Goal: Information Seeking & Learning: Check status

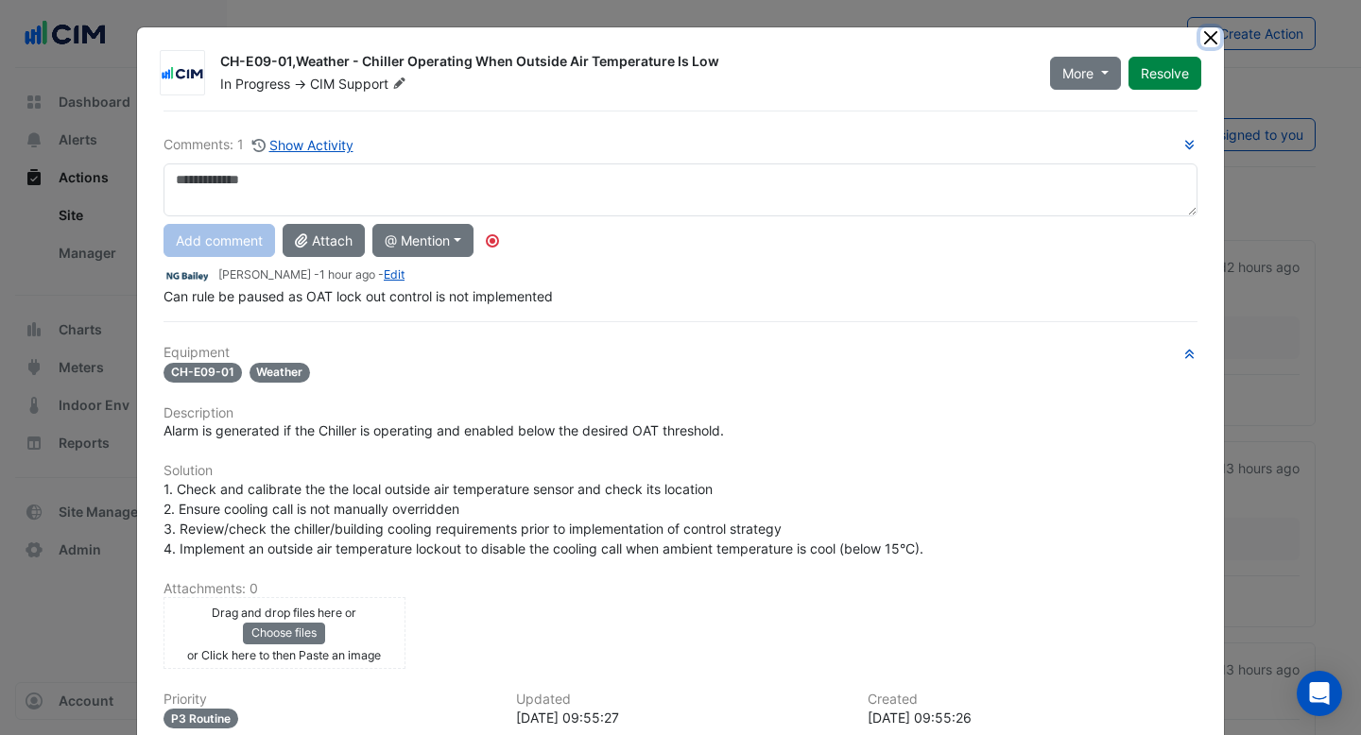
click at [1204, 44] on button "Close" at bounding box center [1210, 37] width 20 height 20
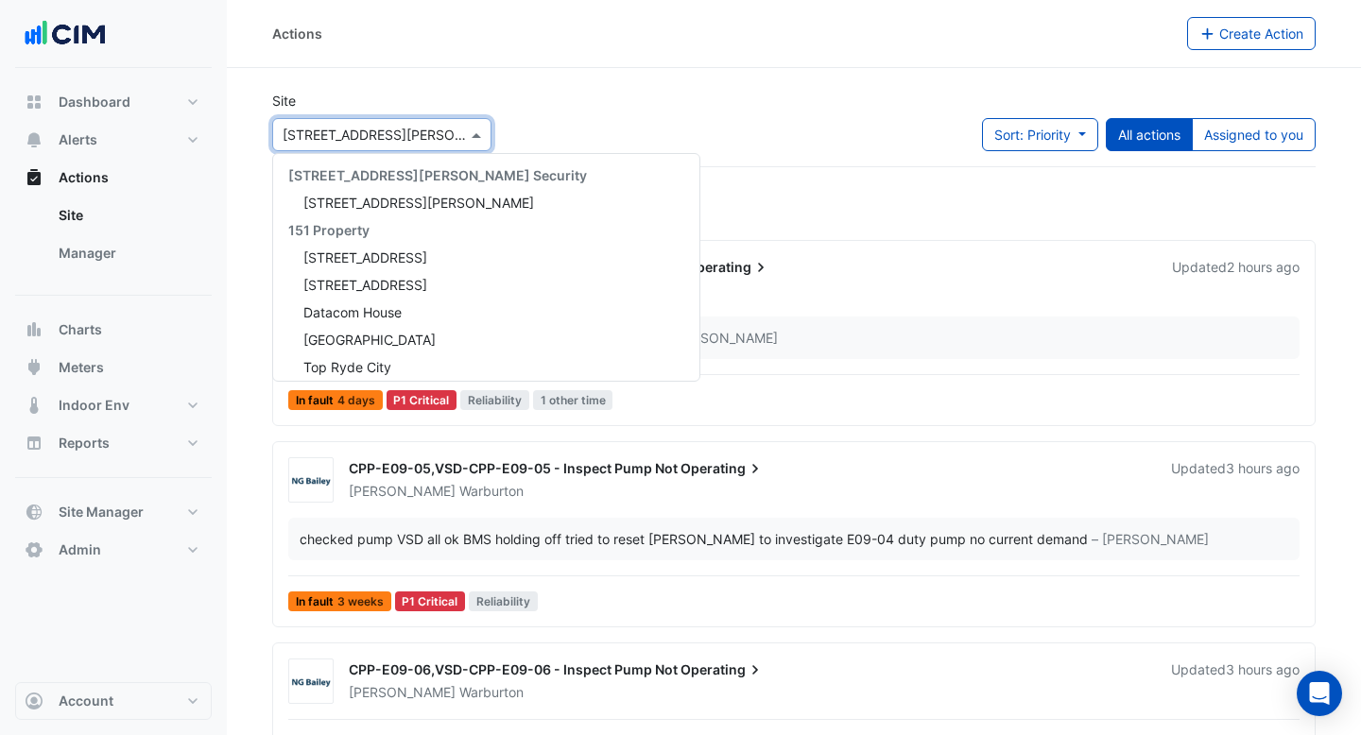
click at [411, 134] on input "text" at bounding box center [363, 136] width 161 height 20
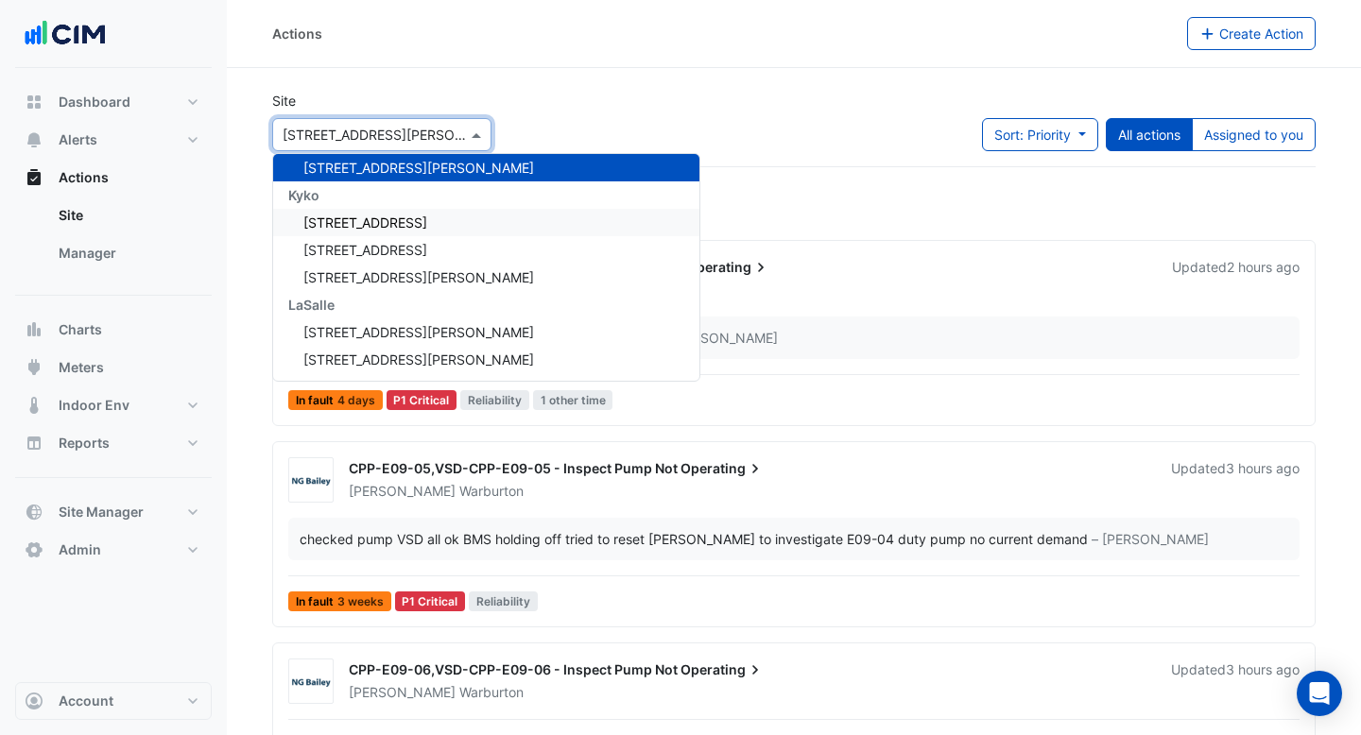
scroll to position [19099, 0]
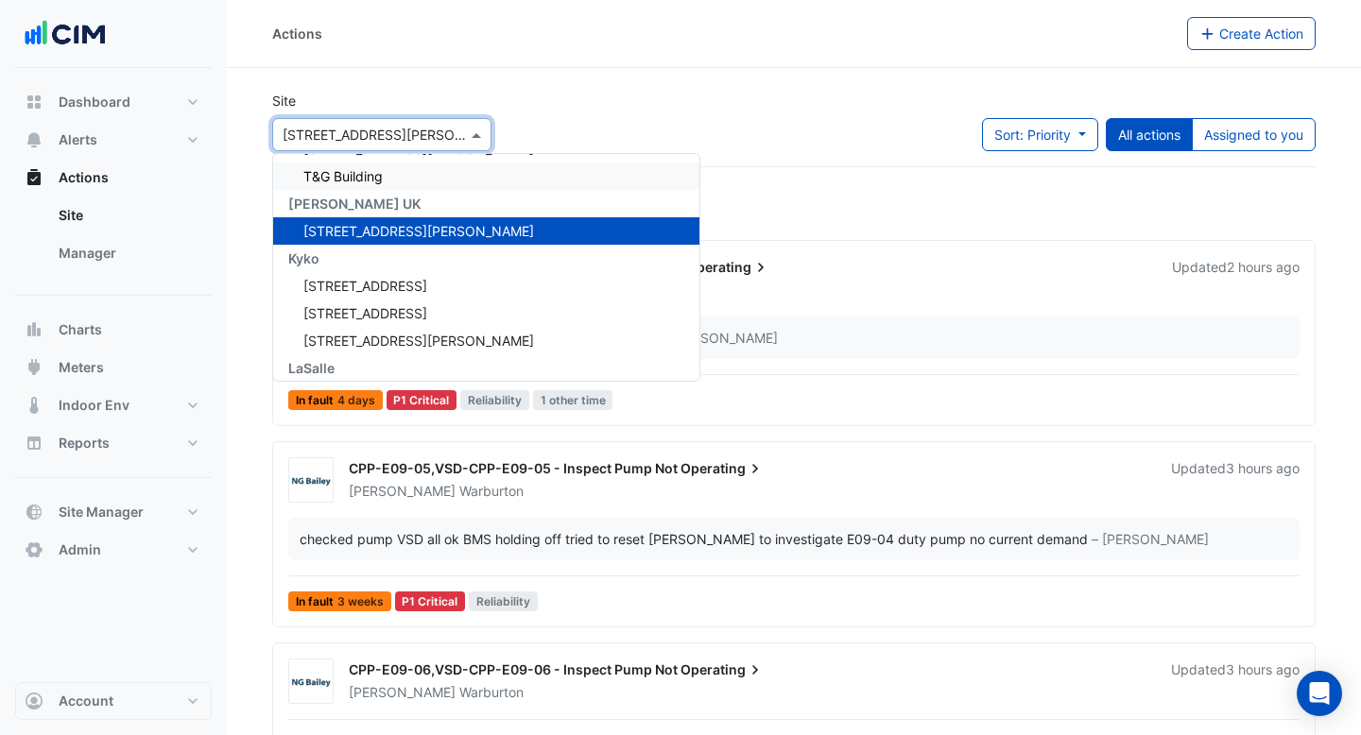
click at [655, 35] on div "Actions" at bounding box center [729, 33] width 915 height 33
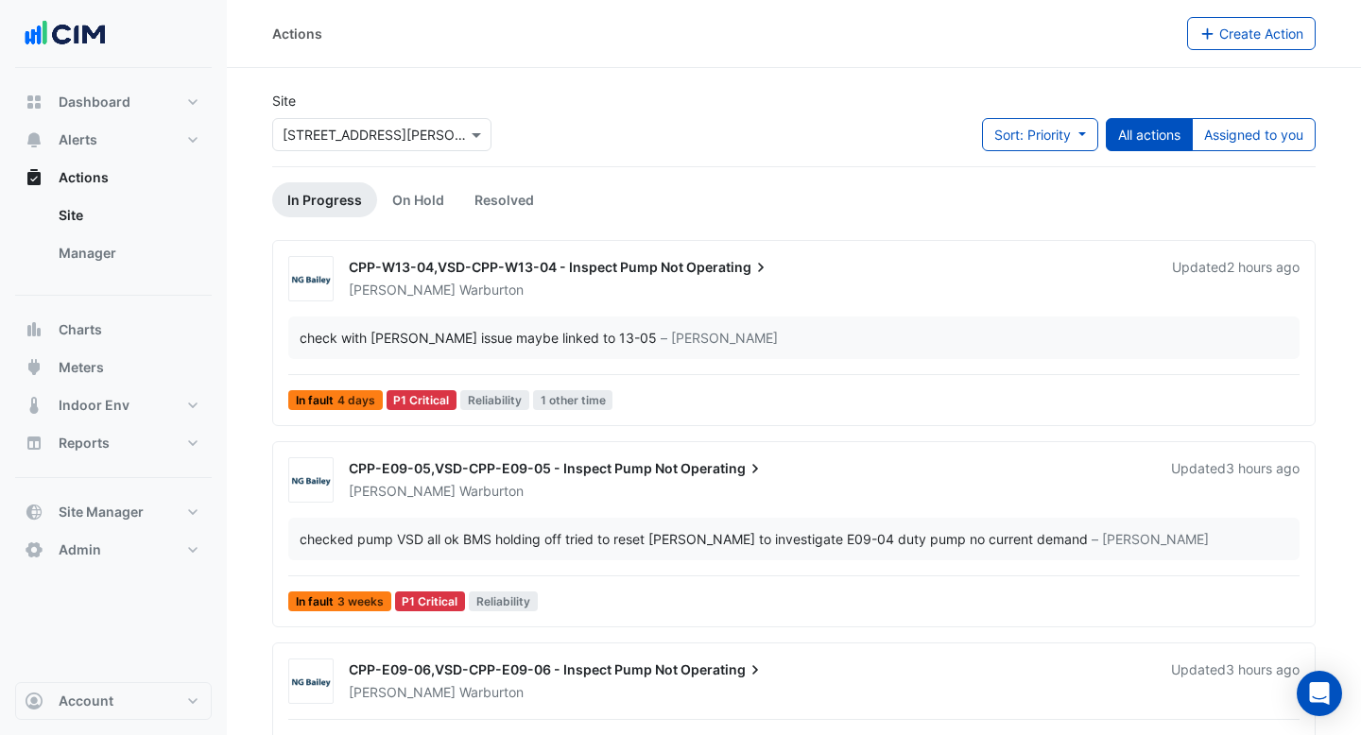
click at [331, 277] on img at bounding box center [310, 279] width 43 height 19
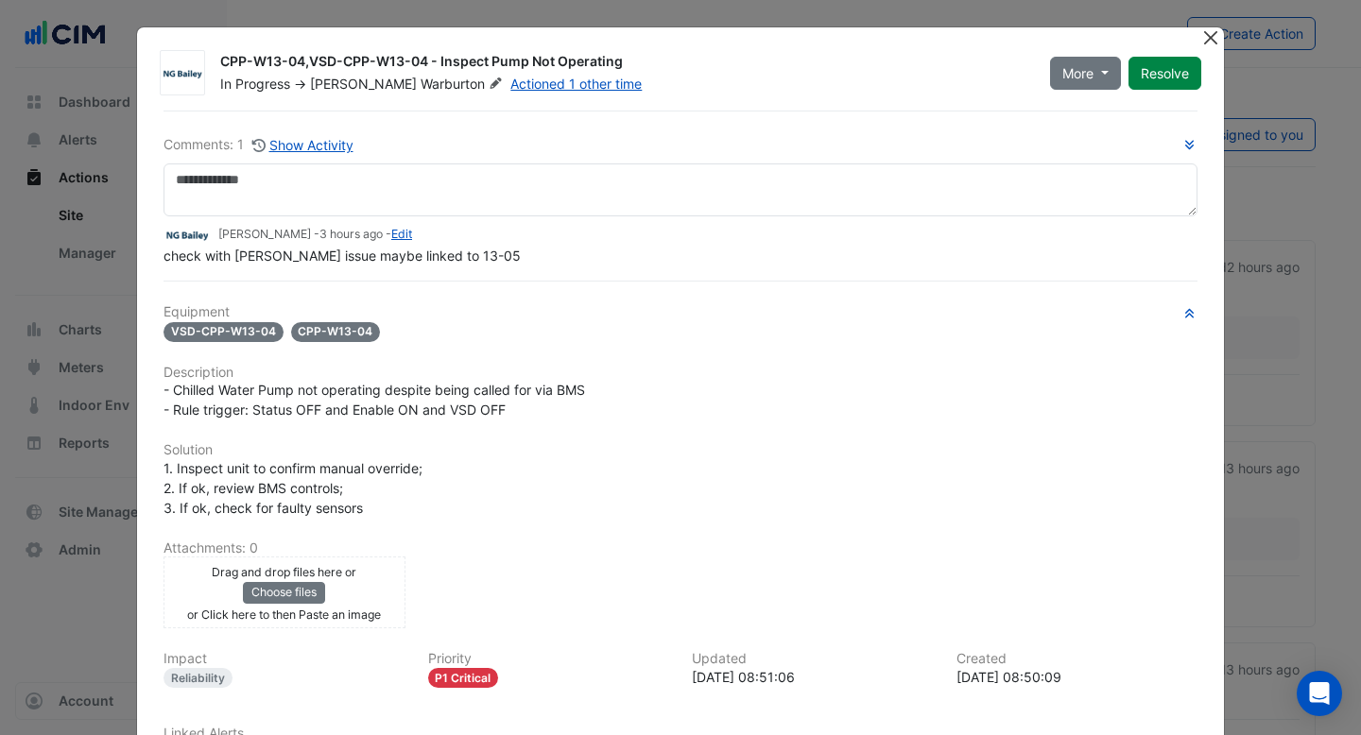
click at [1202, 32] on button "Close" at bounding box center [1210, 37] width 20 height 20
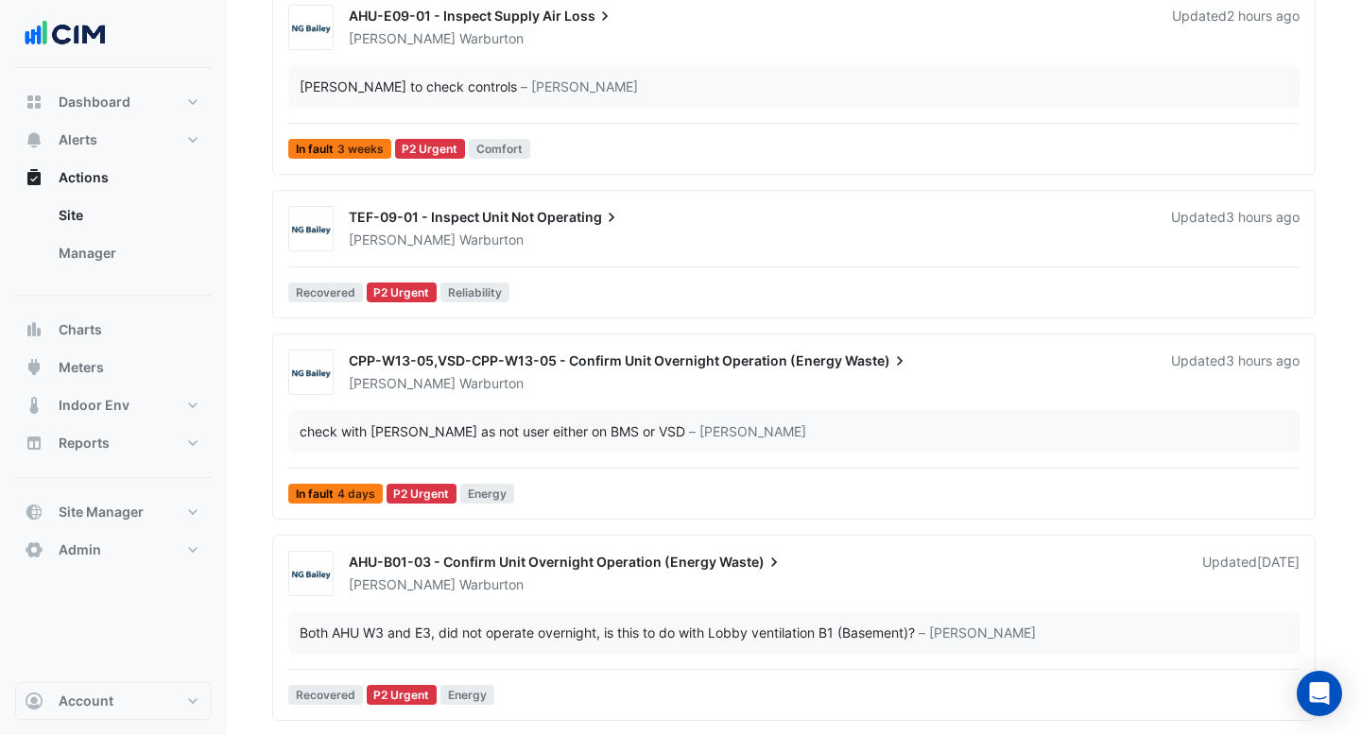
scroll to position [1419, 0]
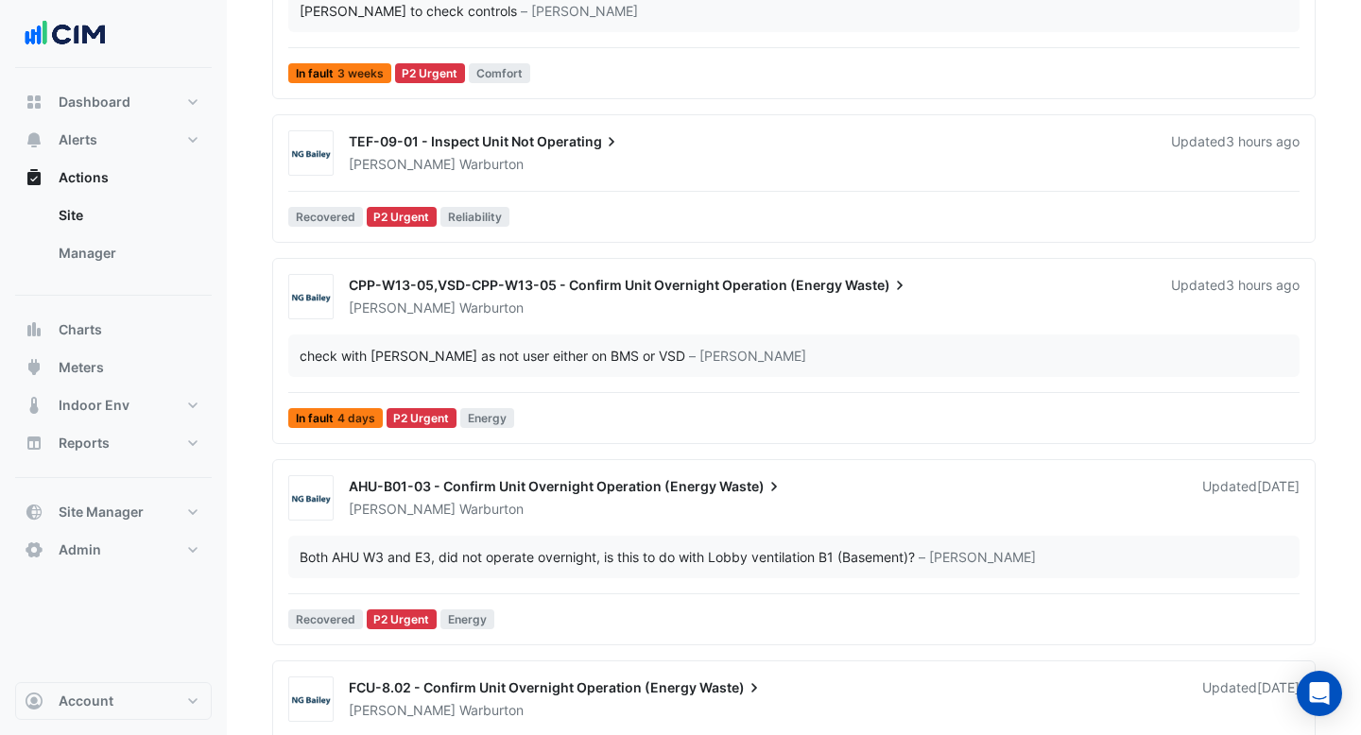
click at [459, 313] on span "Warburton" at bounding box center [491, 308] width 64 height 19
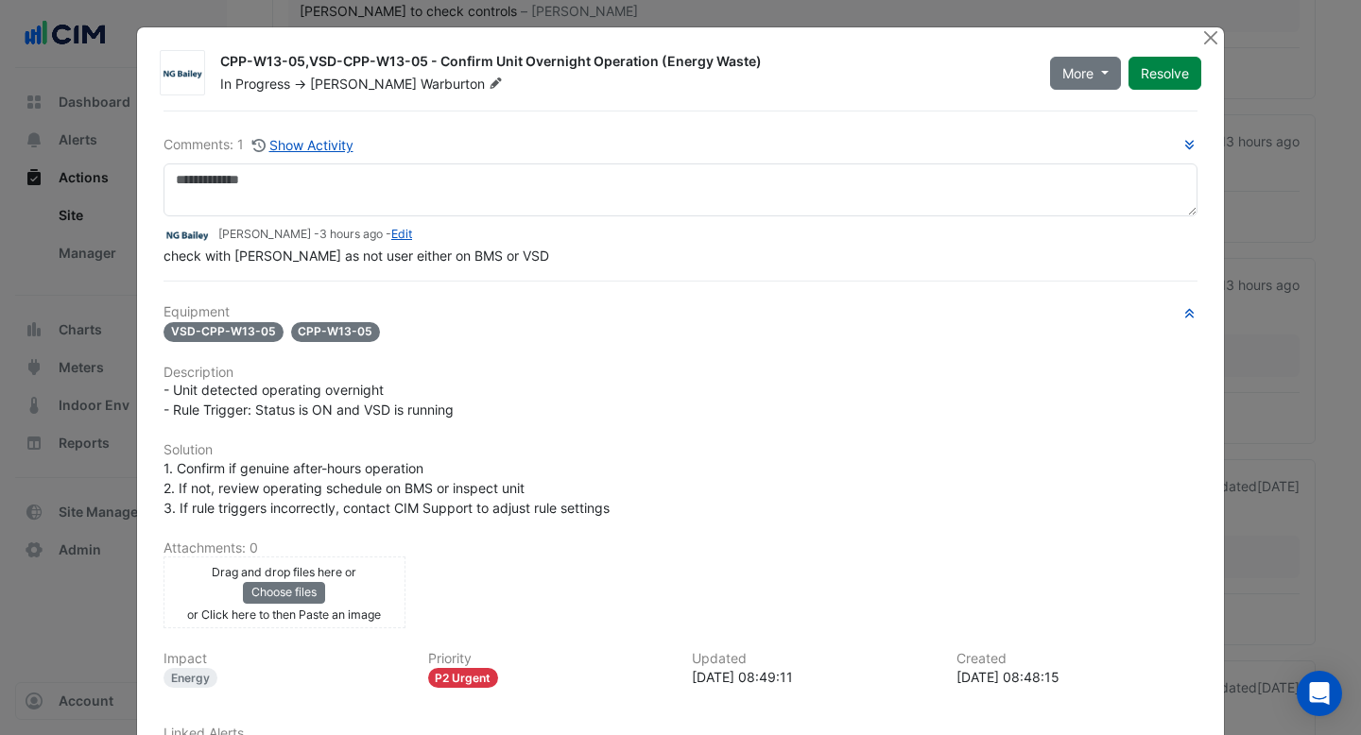
click at [485, 92] on fa-icon at bounding box center [496, 84] width 22 height 19
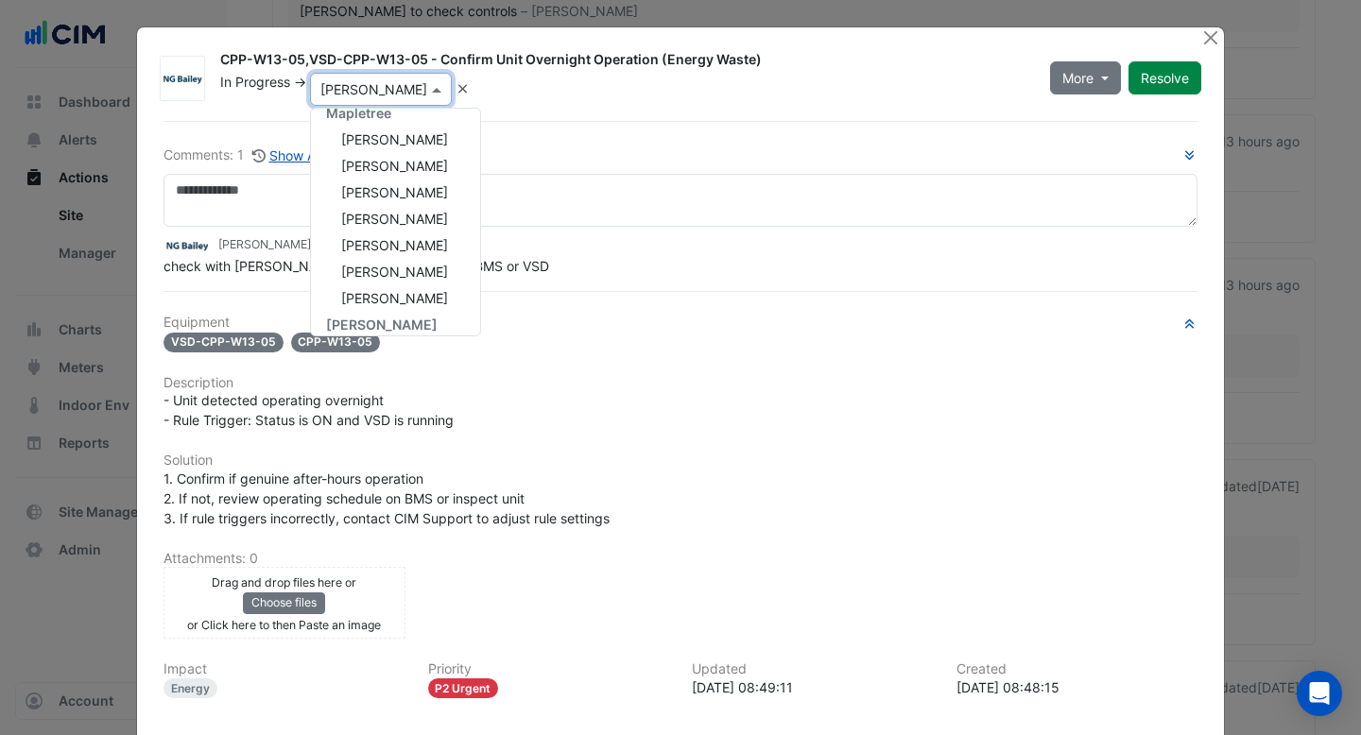
scroll to position [265, 0]
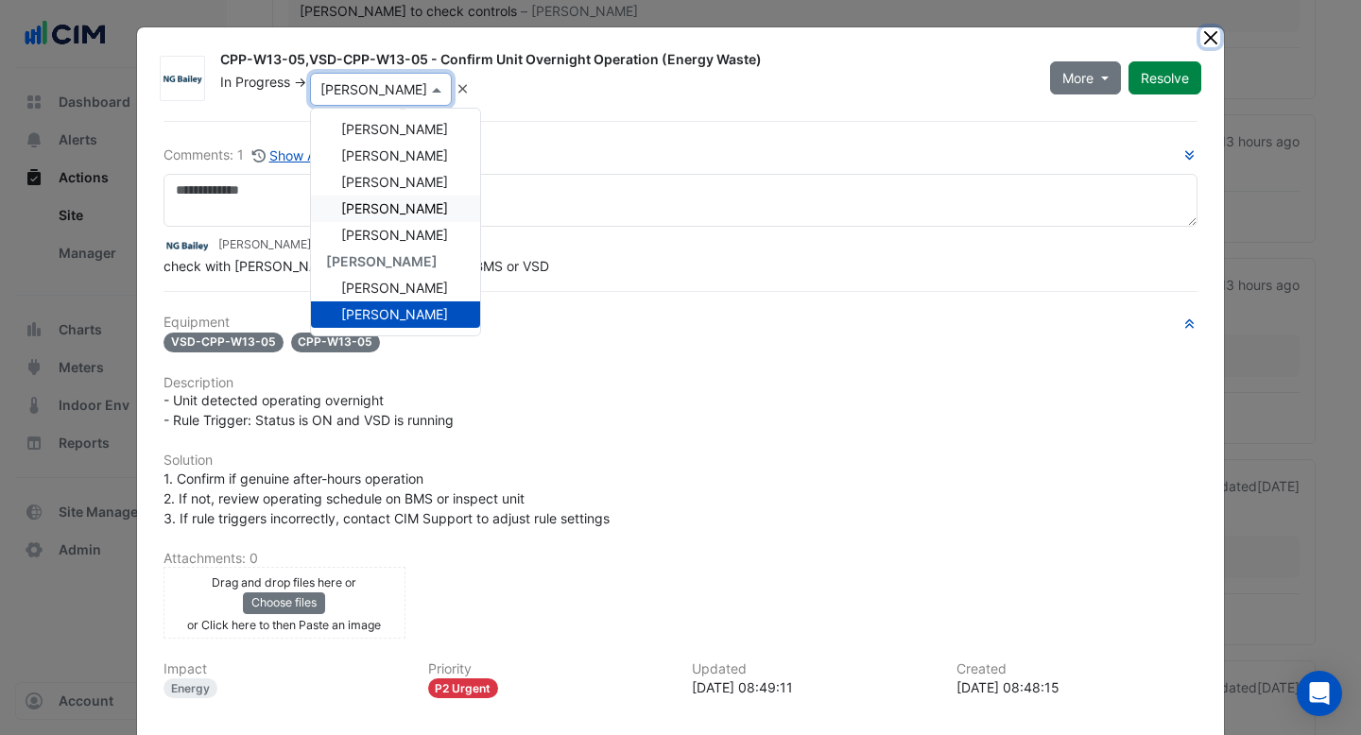
click at [1209, 33] on button "Close" at bounding box center [1210, 37] width 20 height 20
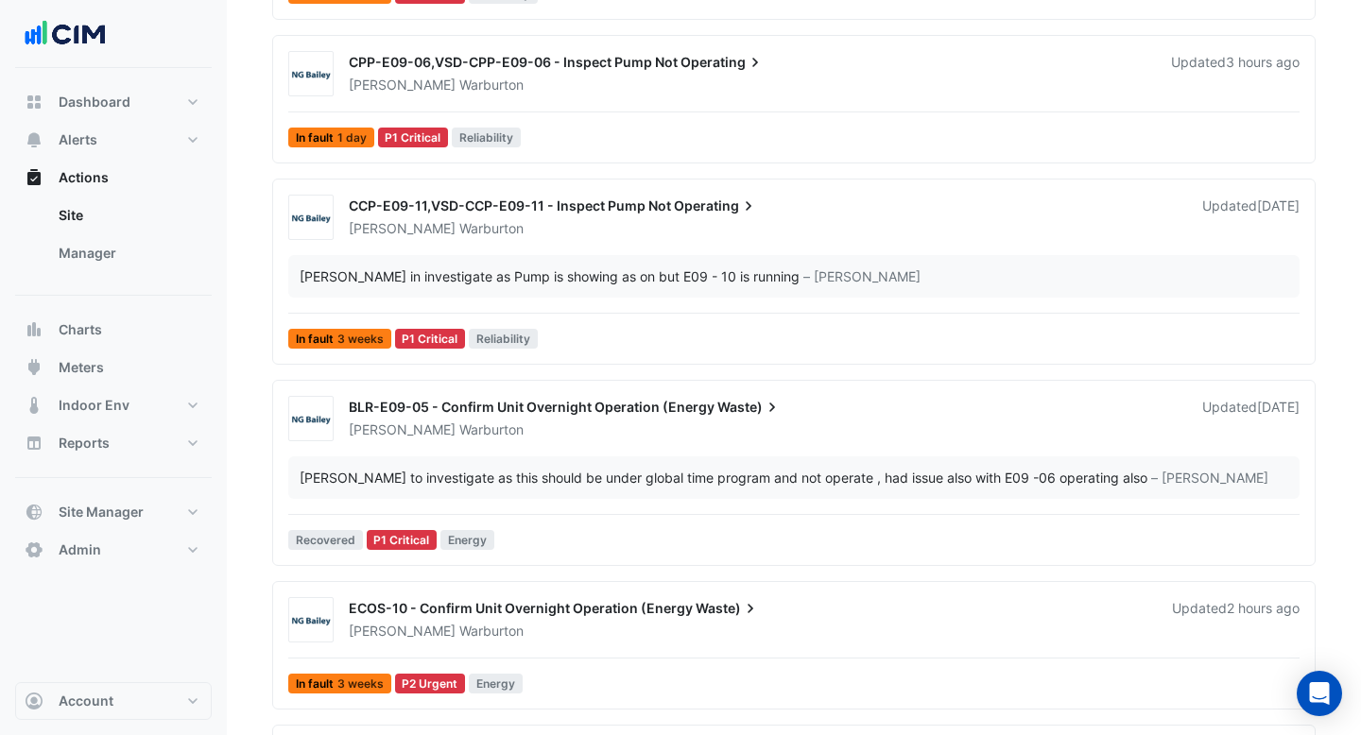
scroll to position [609, 0]
click at [535, 268] on div "[PERSON_NAME] in investigate as Pump is showing as on but E09 - 10 is running" at bounding box center [550, 276] width 500 height 20
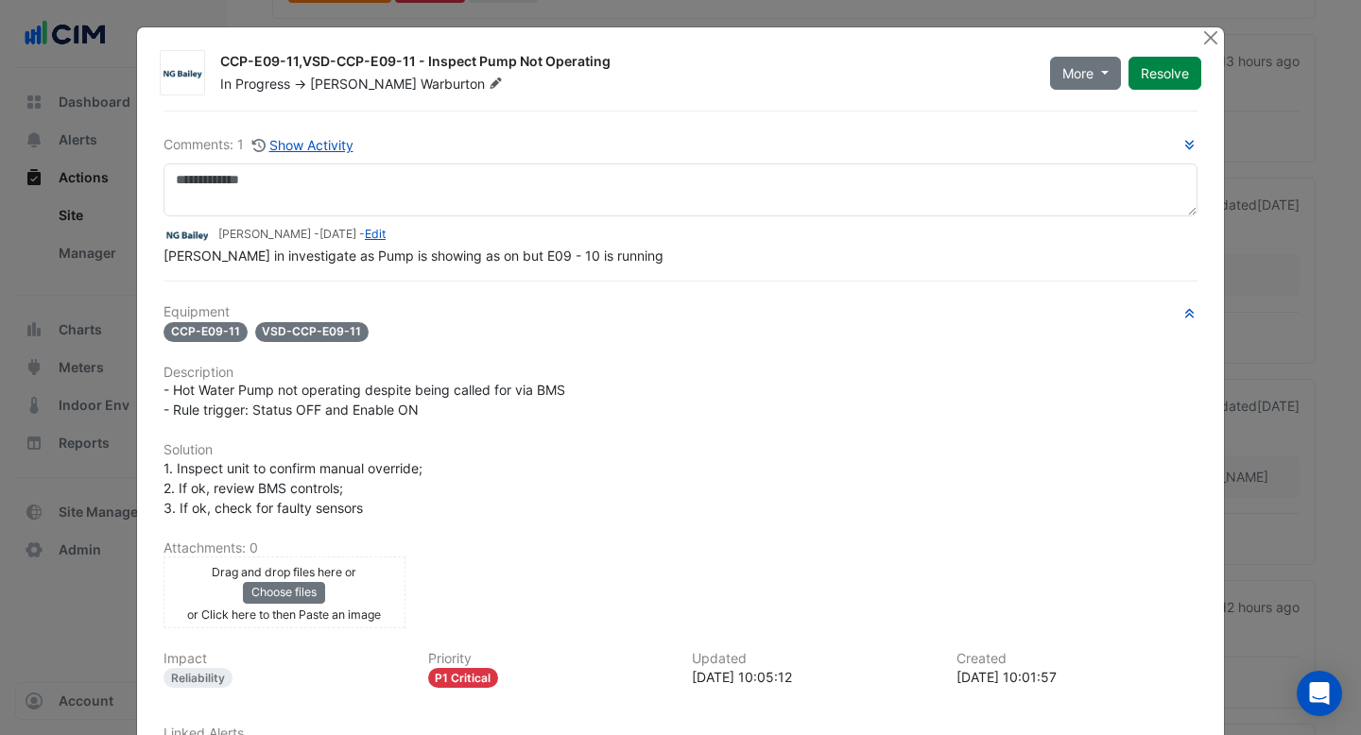
click at [489, 89] on icon at bounding box center [496, 82] width 14 height 11
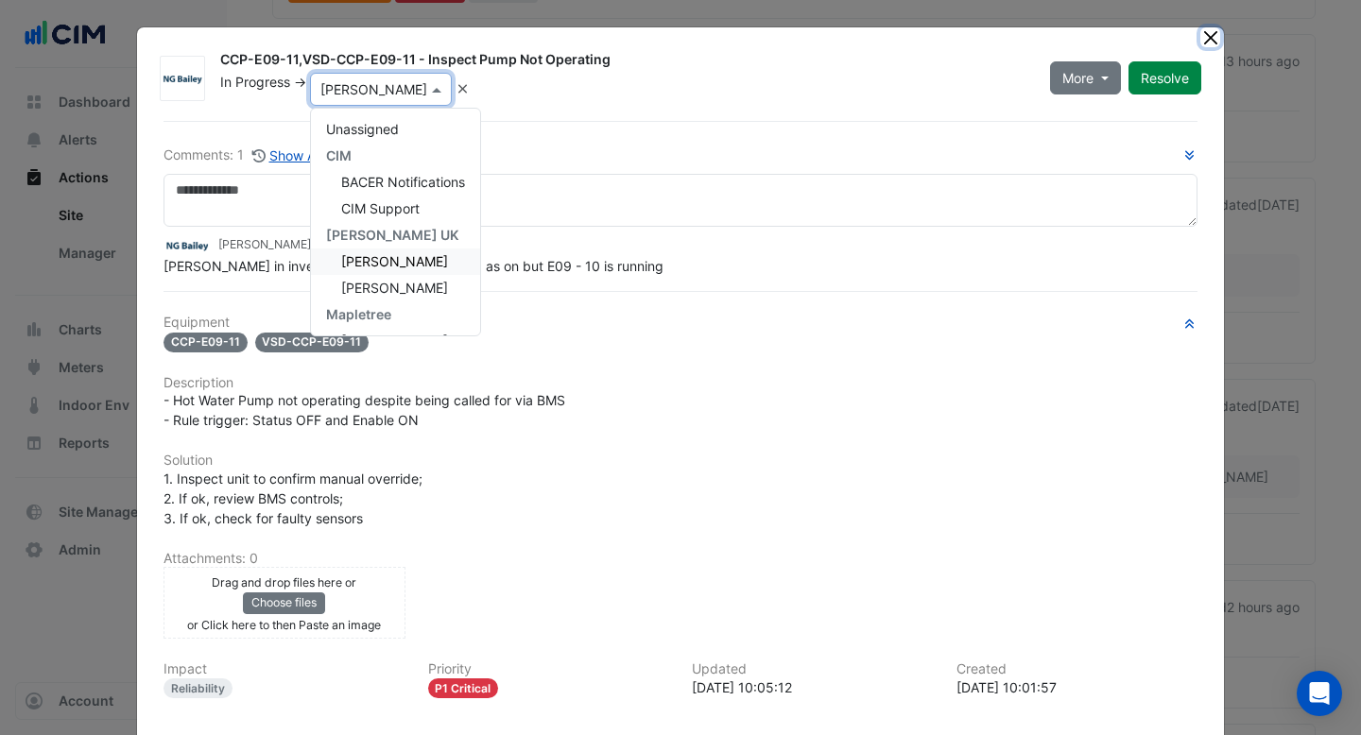
click at [1214, 29] on button "Close" at bounding box center [1210, 37] width 20 height 20
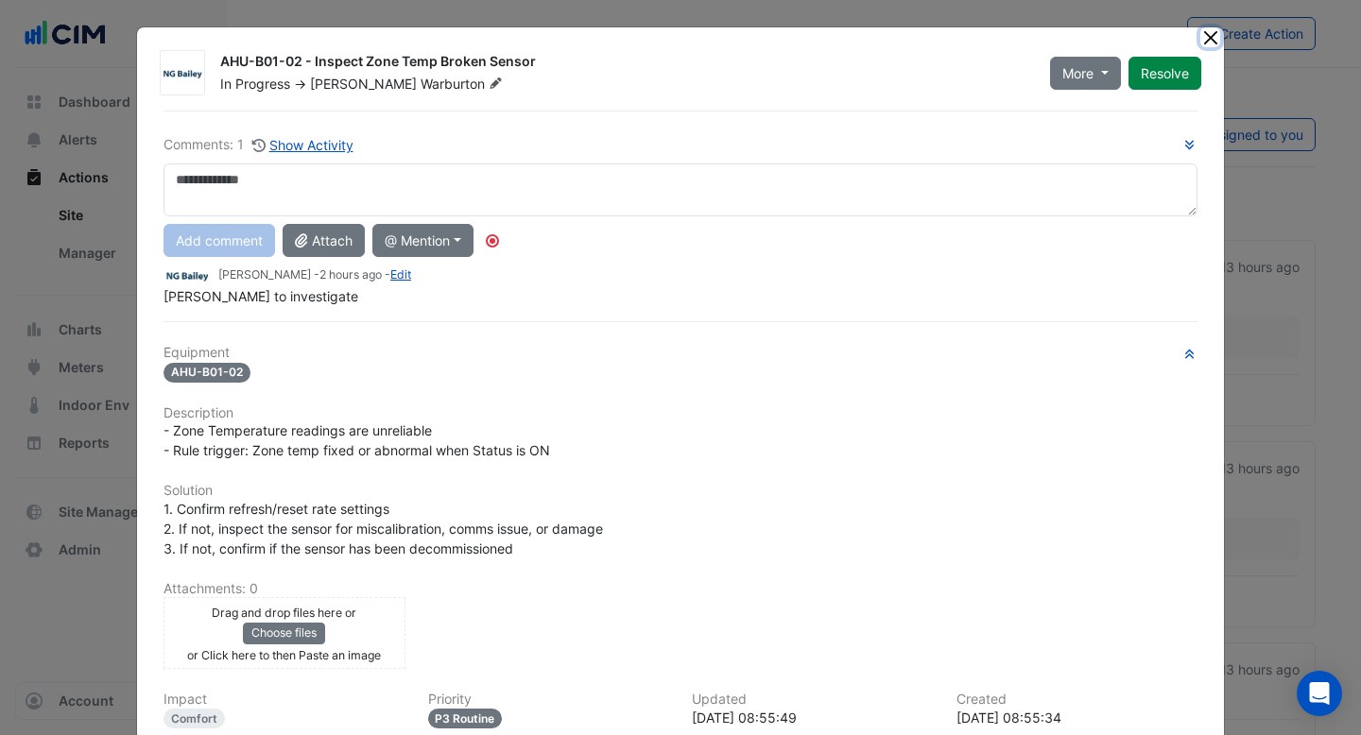
click at [1215, 34] on button "Close" at bounding box center [1210, 37] width 20 height 20
